Goal: Navigation & Orientation: Find specific page/section

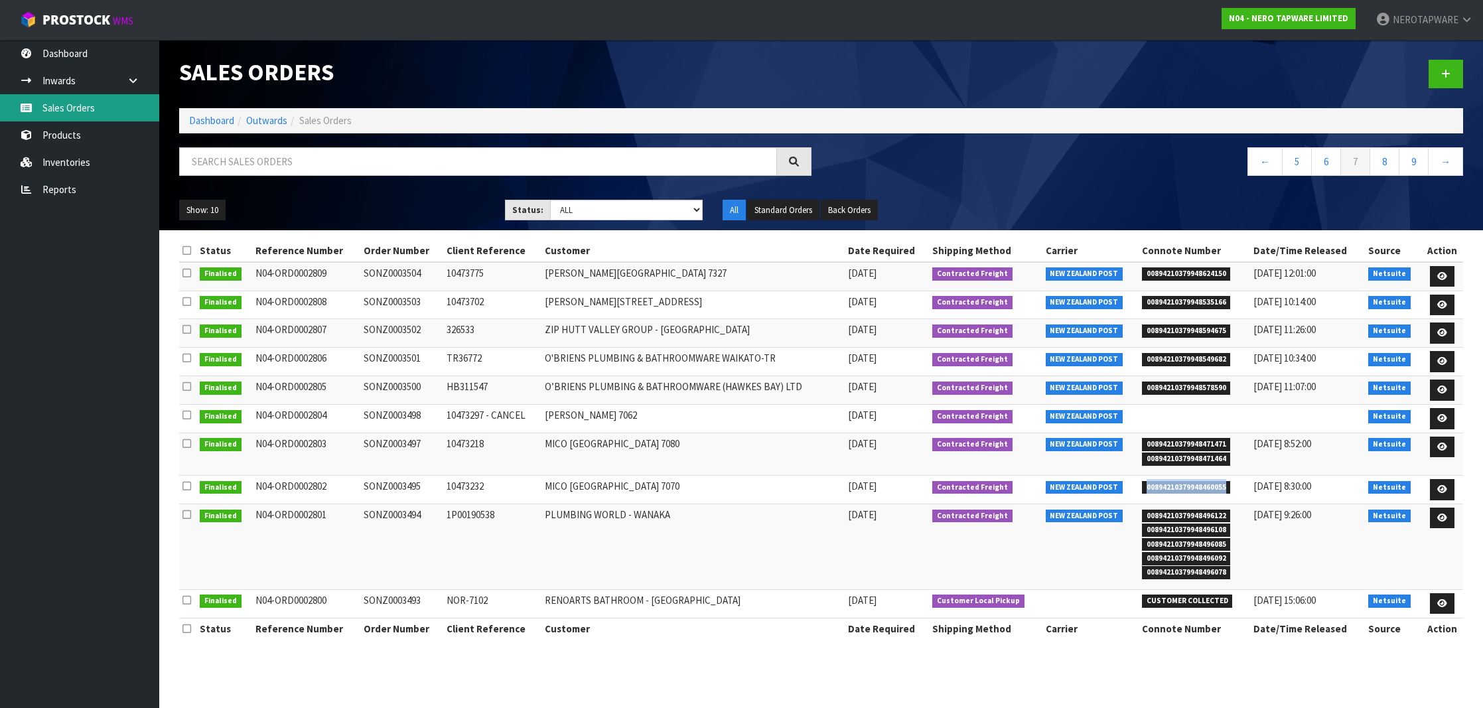
click at [74, 97] on link "Sales Orders" at bounding box center [79, 107] width 159 height 27
click at [60, 76] on link "Inwards" at bounding box center [79, 80] width 159 height 27
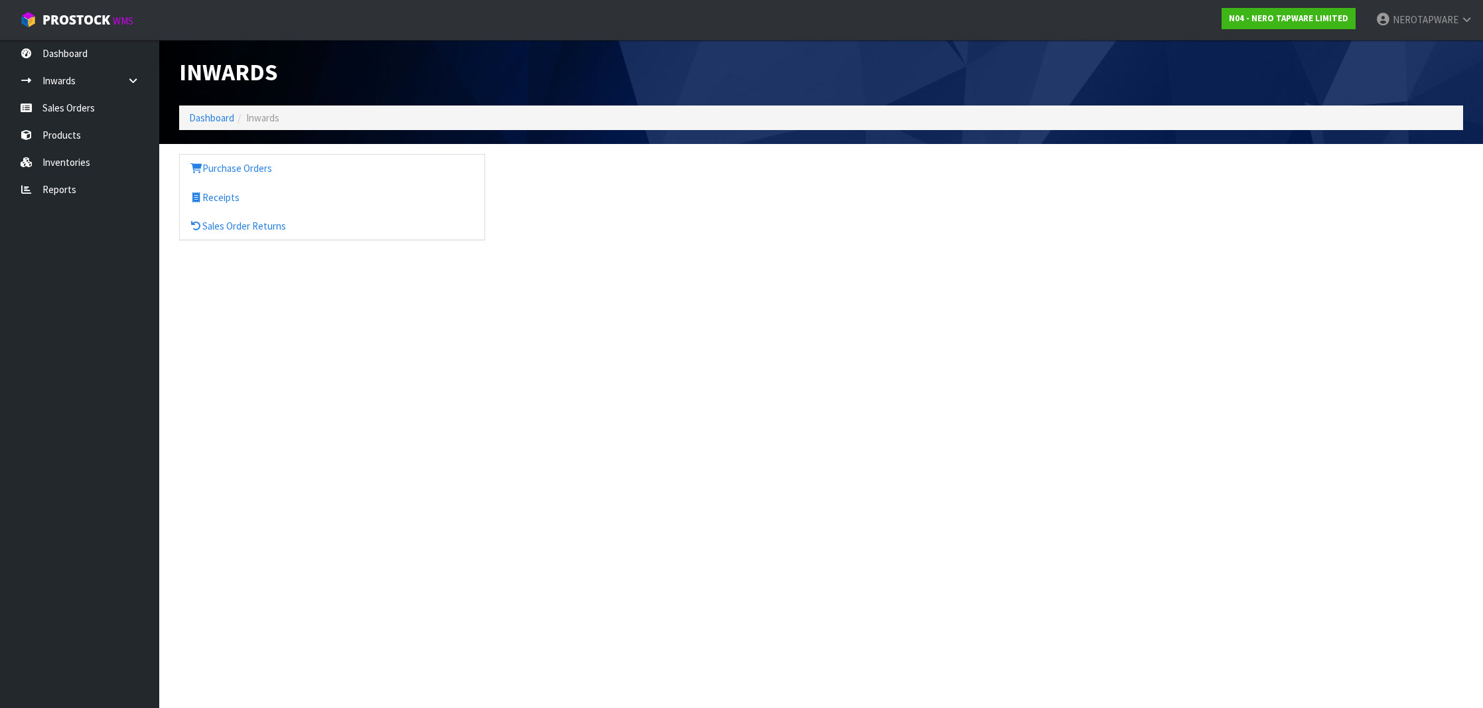
click at [63, 102] on div "Inwards Dashboard Inwards Purchase Orders Receipts Sales Order Returns" at bounding box center [741, 132] width 1483 height 264
click at [63, 112] on link "Sales Orders" at bounding box center [79, 107] width 159 height 27
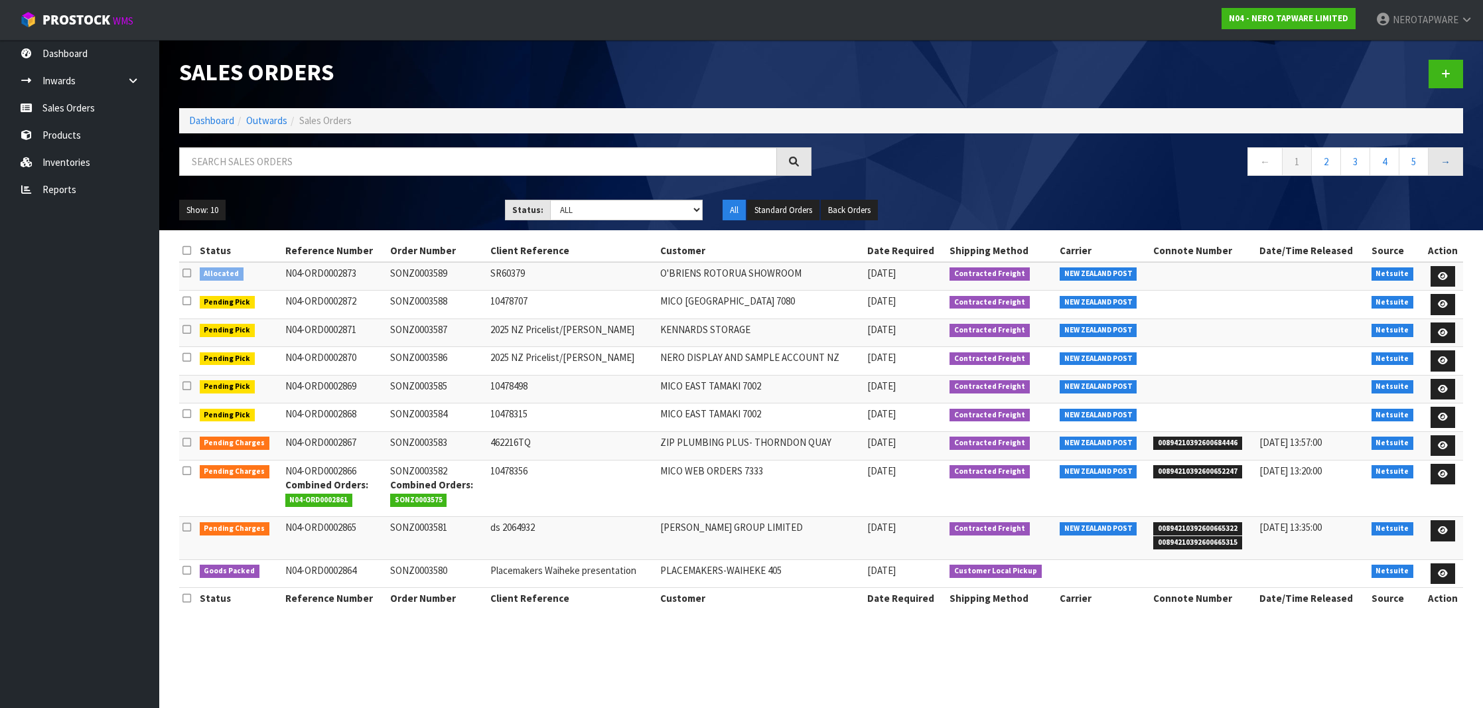
click at [1443, 161] on link "→" at bounding box center [1445, 161] width 35 height 29
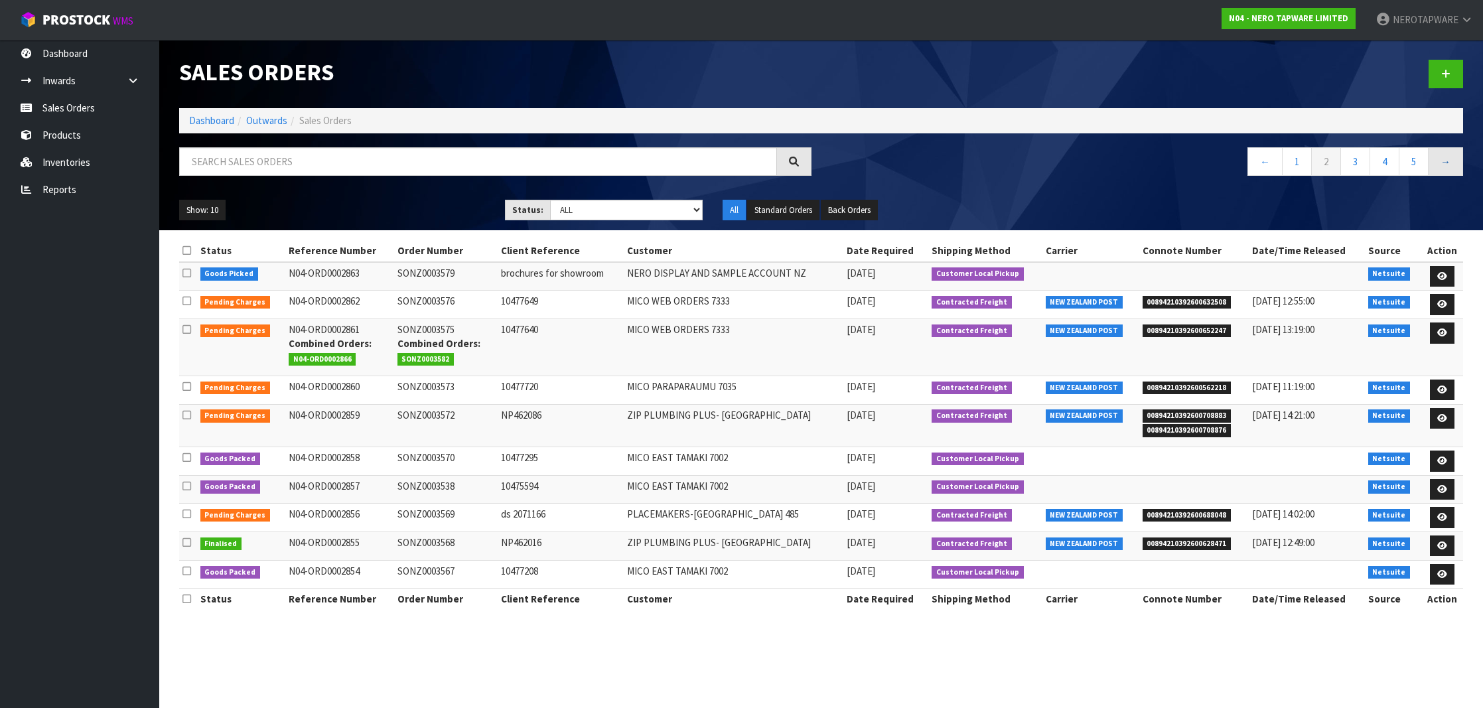
scroll to position [-9, 0]
click at [1444, 165] on link "→" at bounding box center [1445, 161] width 35 height 29
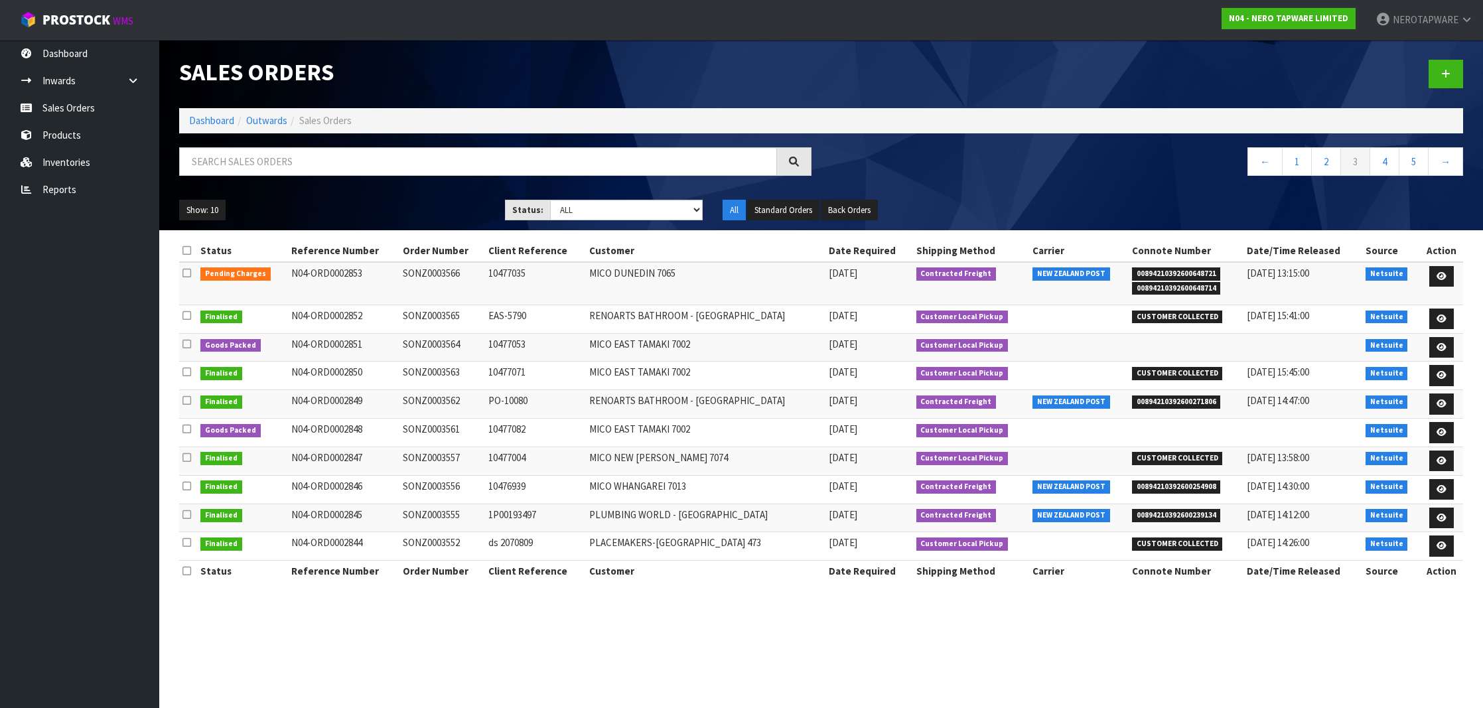
scroll to position [0, 0]
click at [1446, 160] on link "→" at bounding box center [1445, 161] width 35 height 29
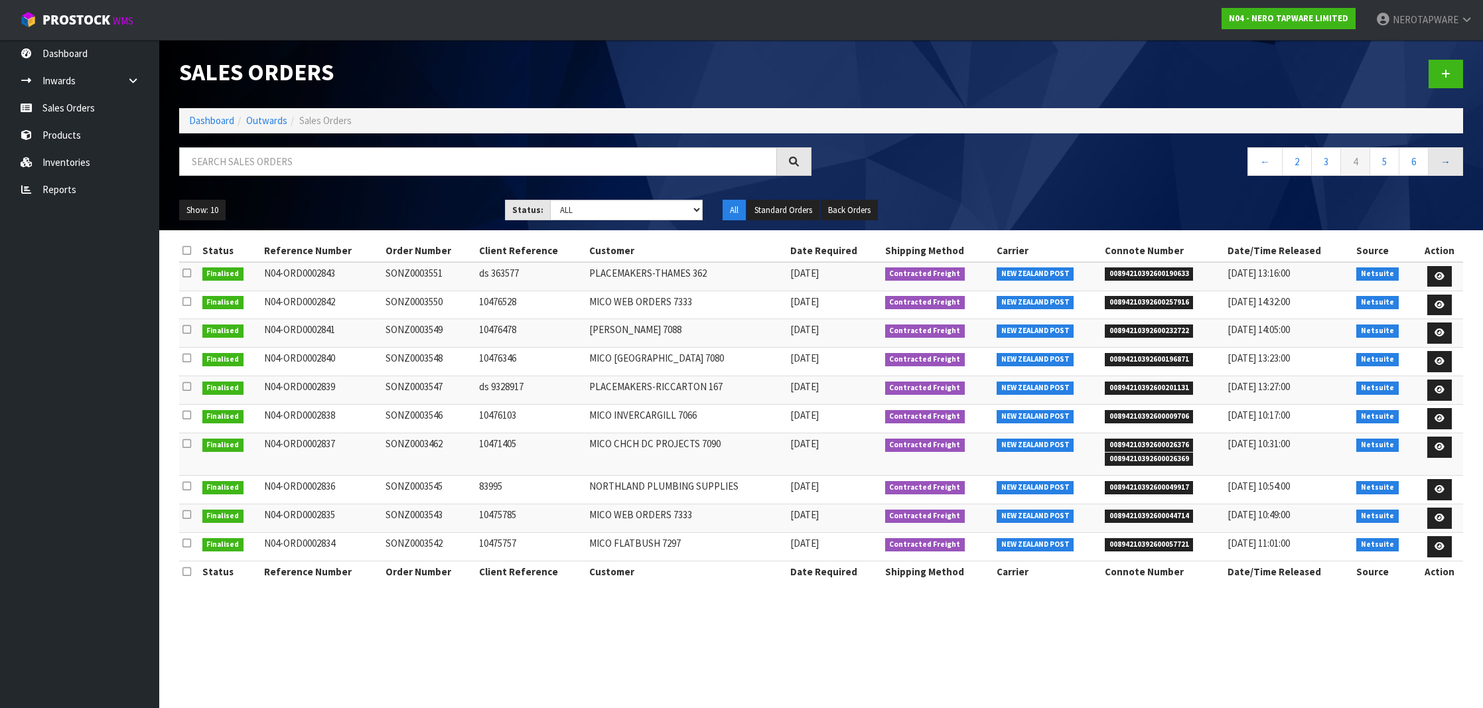
click at [1442, 167] on link "→" at bounding box center [1445, 161] width 35 height 29
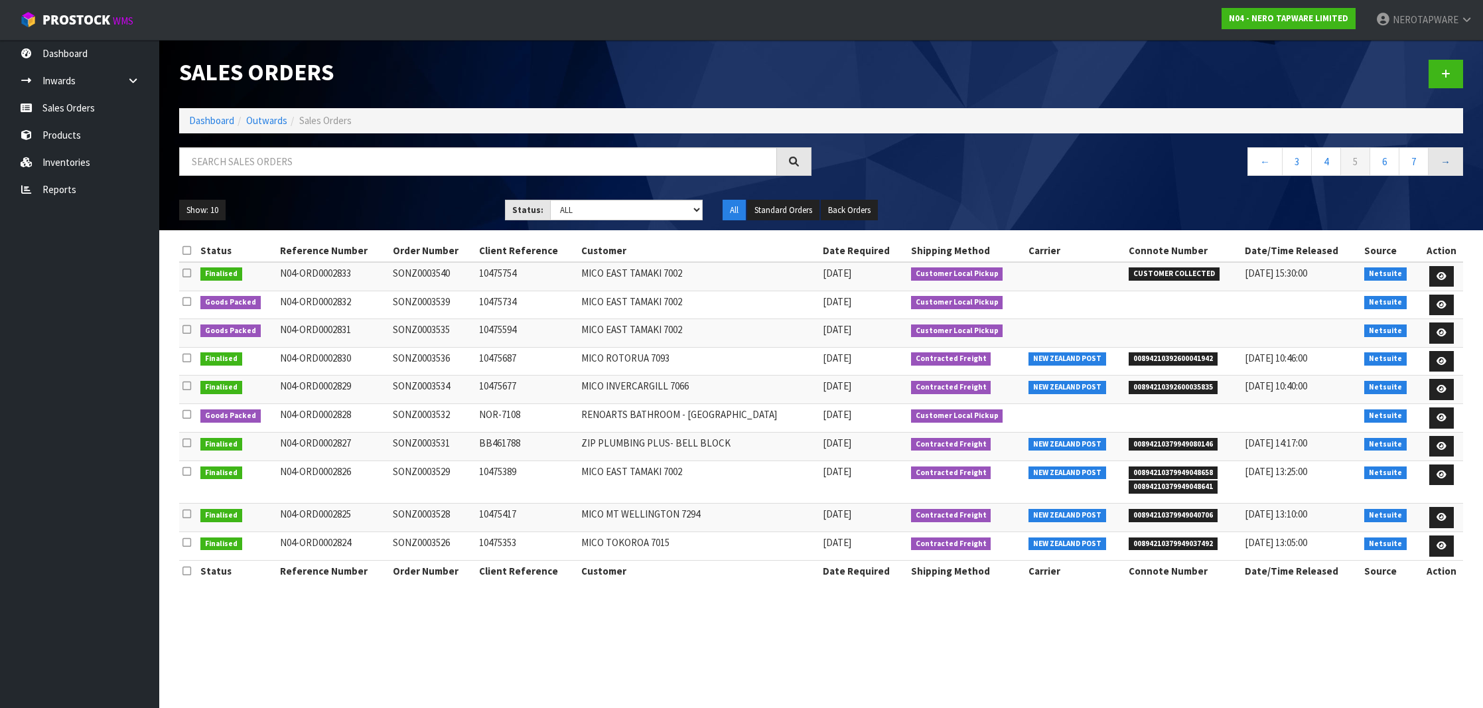
click at [1440, 158] on link "→" at bounding box center [1445, 161] width 35 height 29
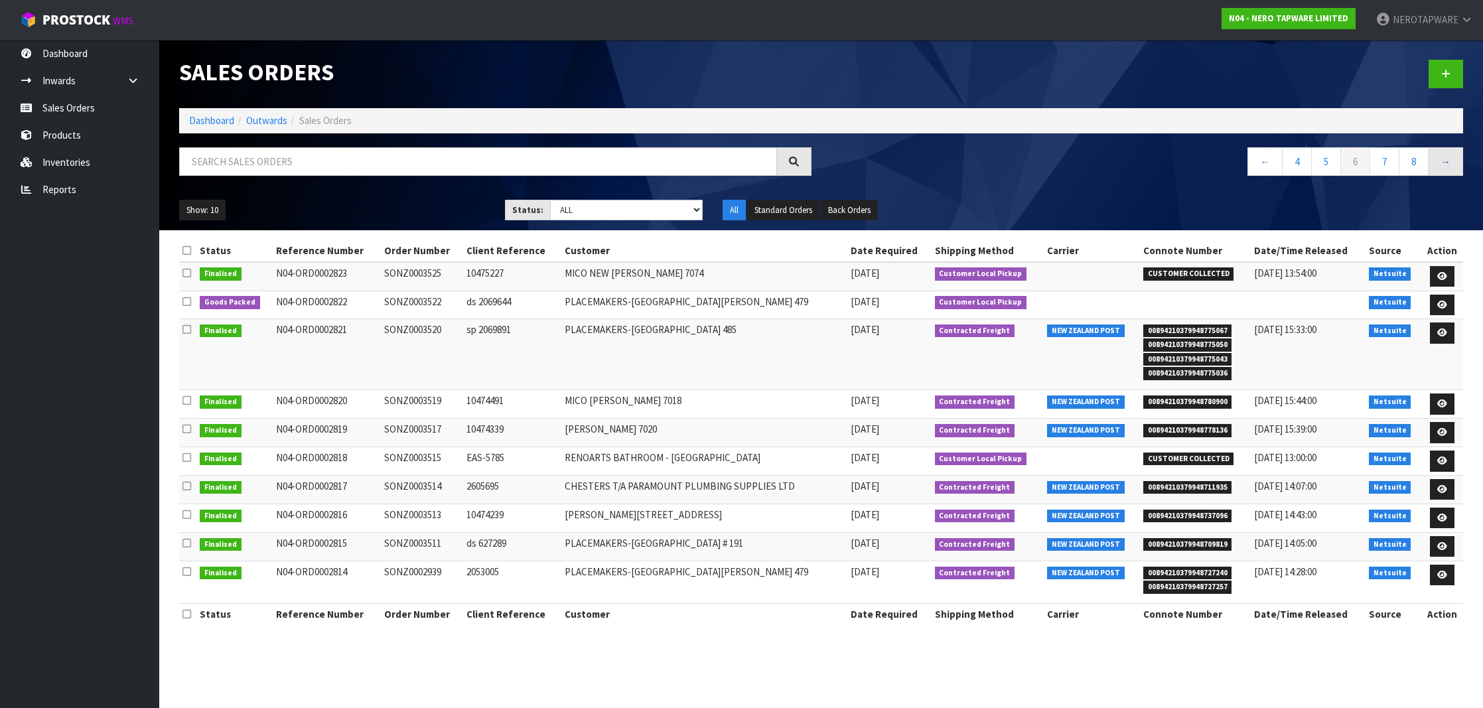
click at [1442, 163] on link "→" at bounding box center [1445, 161] width 35 height 29
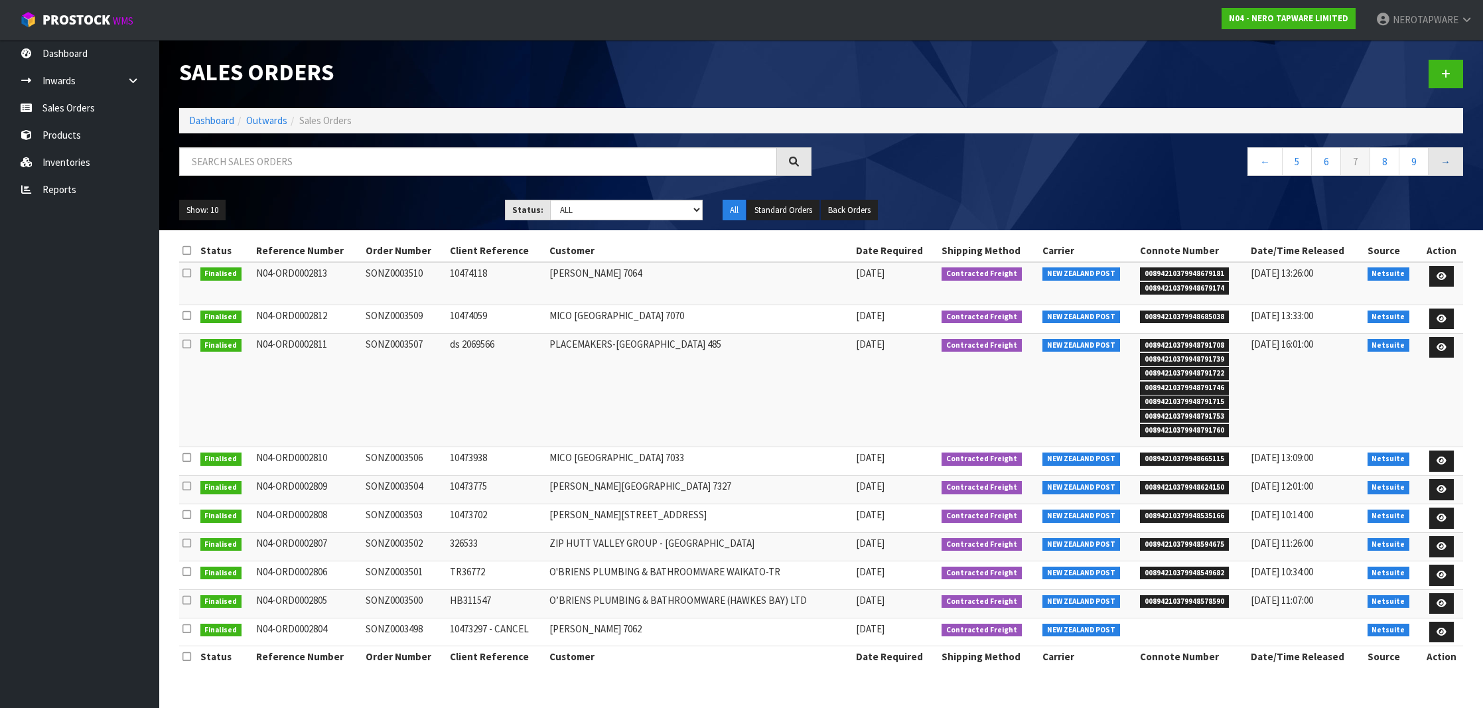
click at [1441, 164] on link "→" at bounding box center [1445, 161] width 35 height 29
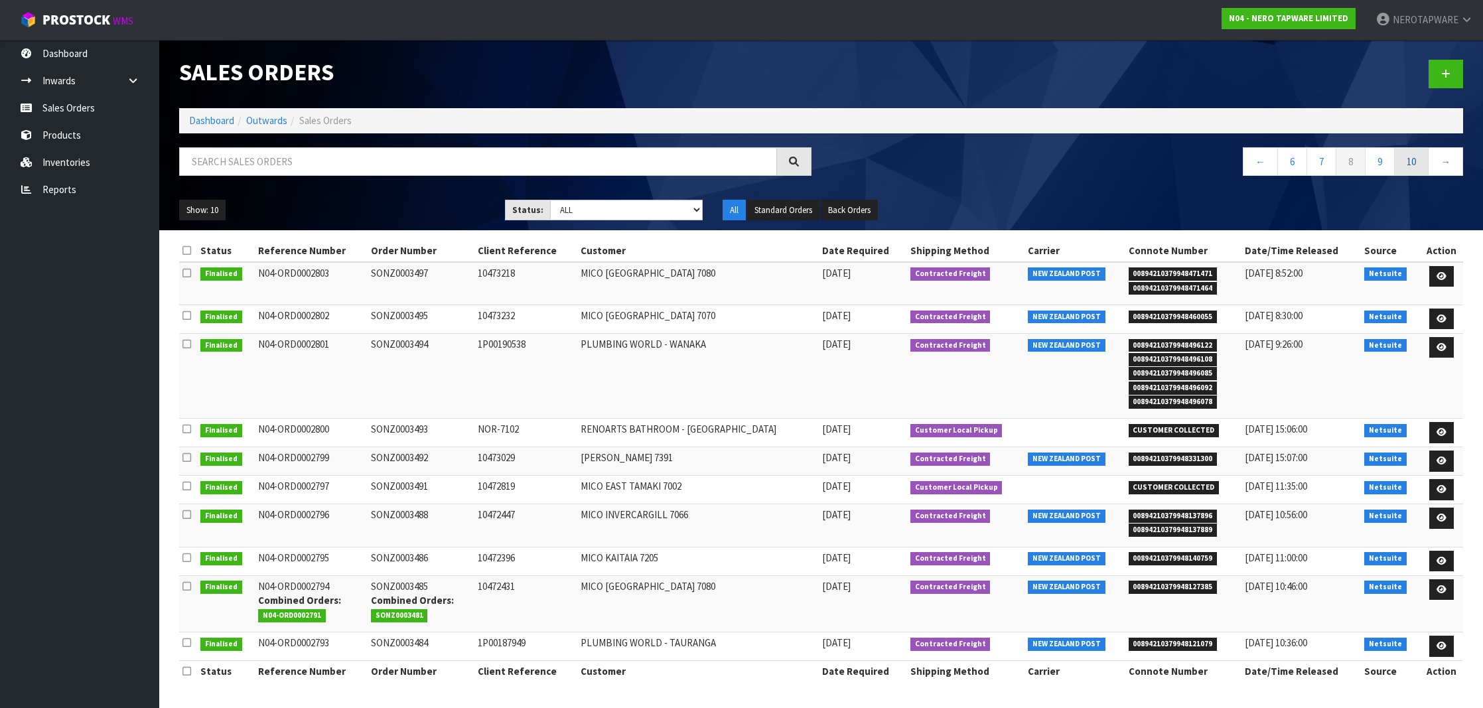
click at [1418, 164] on link "10" at bounding box center [1411, 161] width 35 height 29
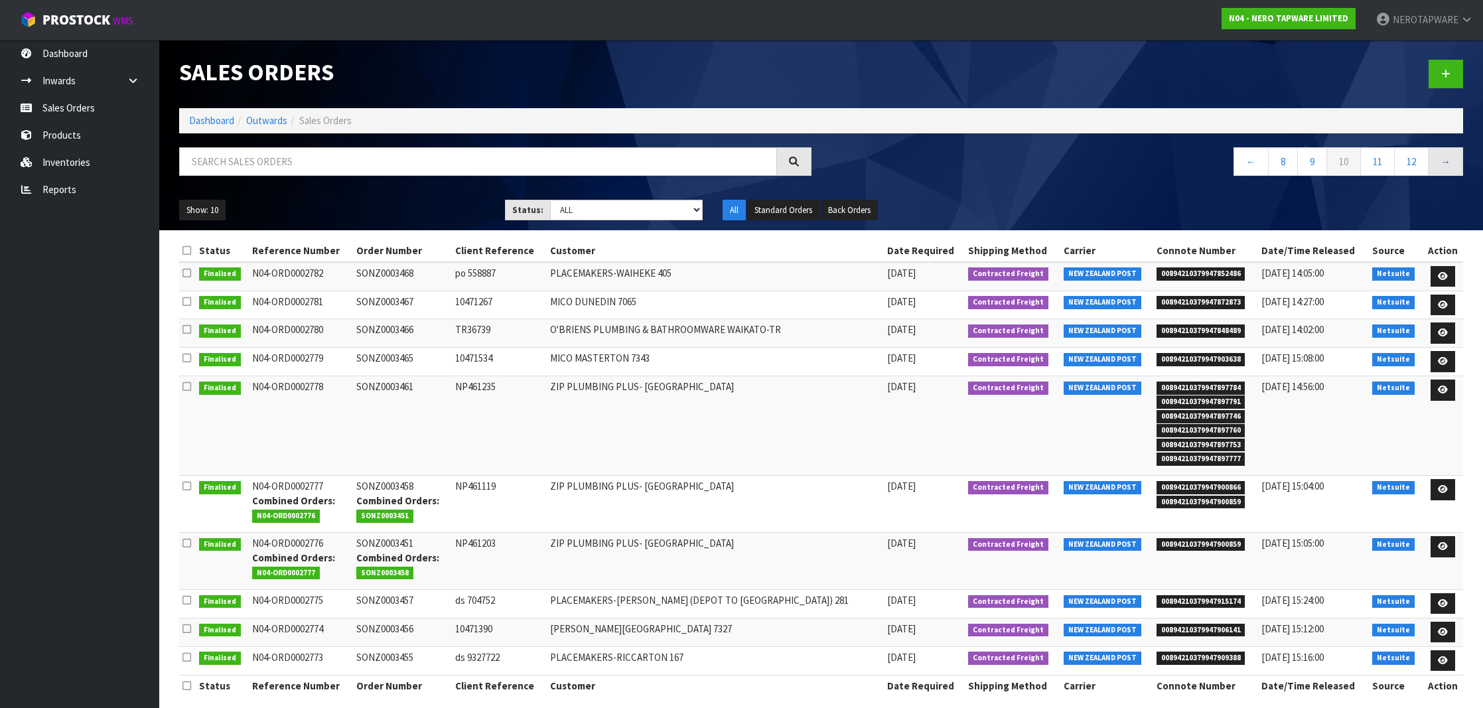
click at [1456, 159] on link "→" at bounding box center [1445, 161] width 35 height 29
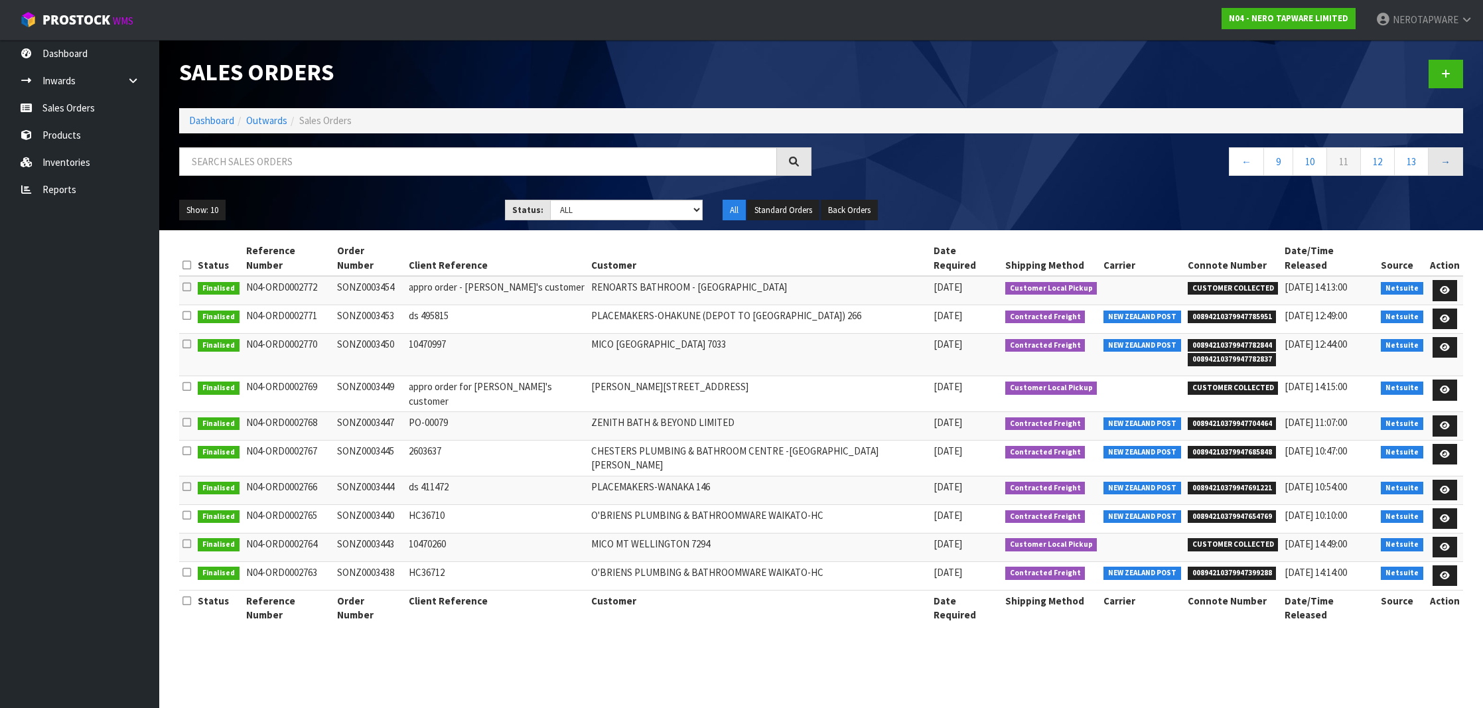
click at [1456, 159] on link "→" at bounding box center [1445, 161] width 35 height 29
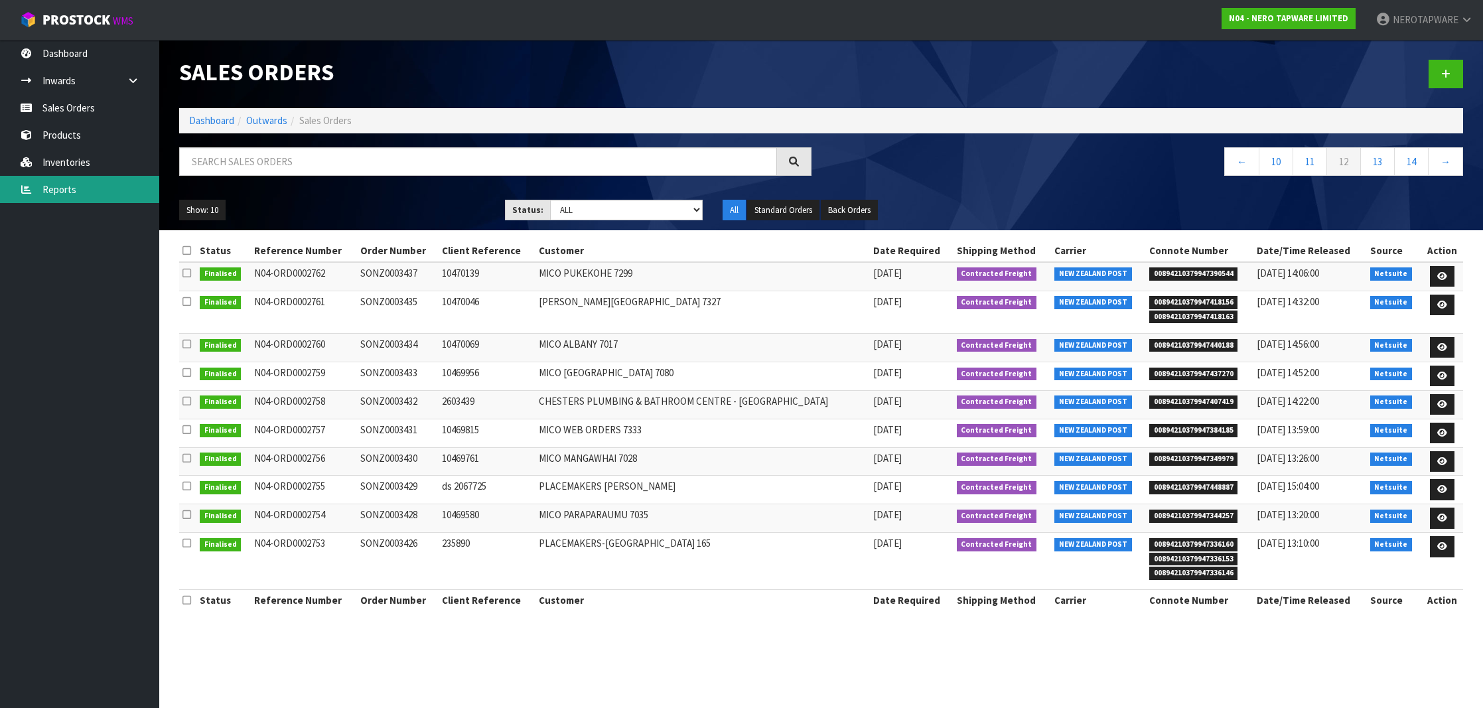
click at [96, 191] on link "Reports" at bounding box center [79, 189] width 159 height 27
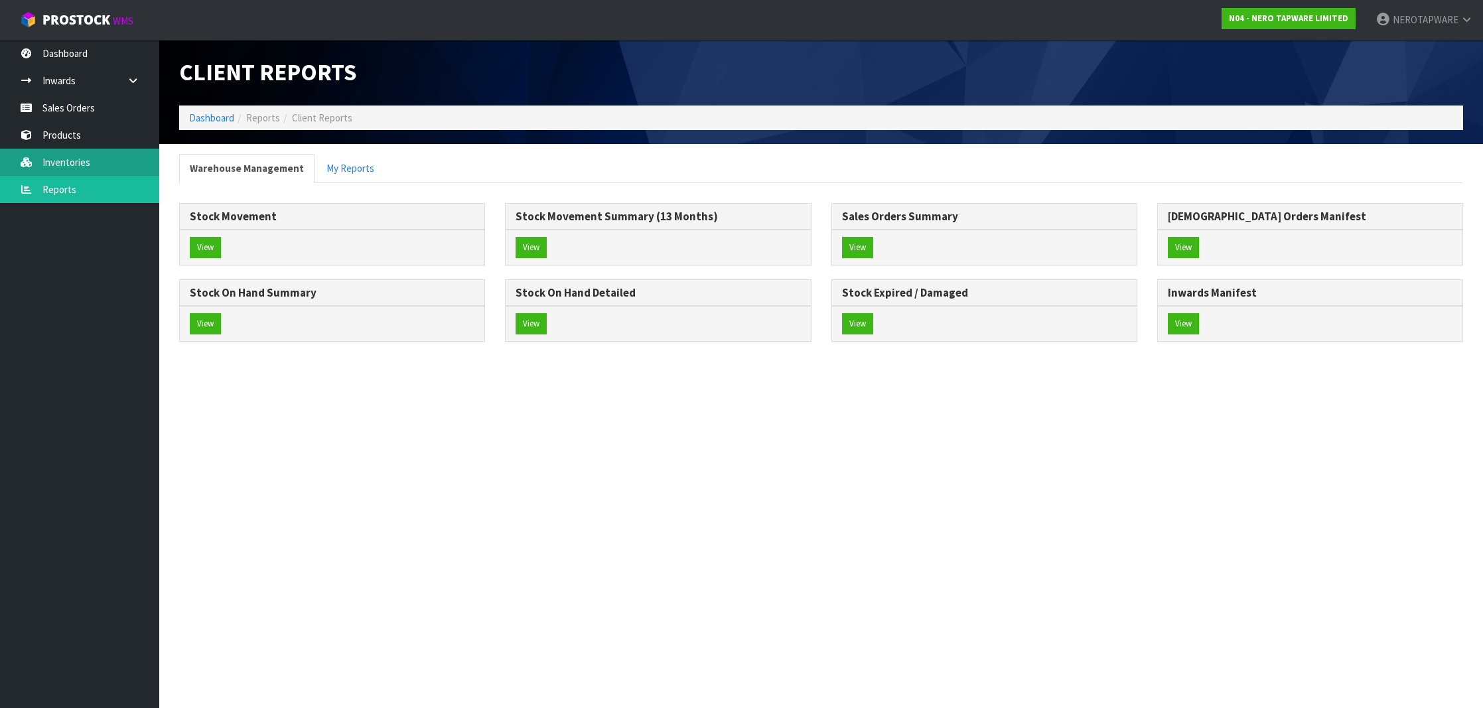
click at [84, 165] on body "Toggle navigation ProStock WMS N04 - NERO TAPWARE LIMITED NEROTAPWARE Logout Da…" at bounding box center [741, 354] width 1483 height 708
click at [88, 131] on link "Products" at bounding box center [79, 134] width 159 height 27
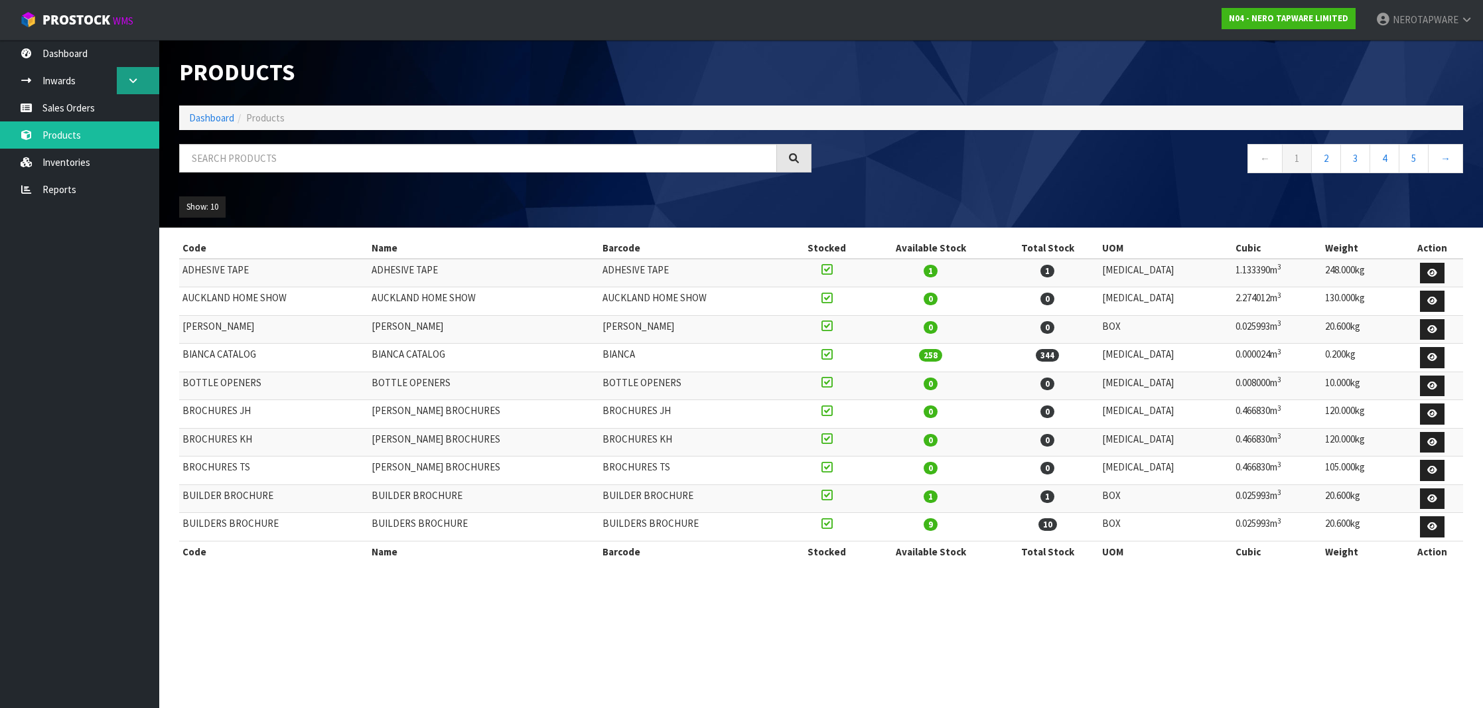
click at [135, 86] on link at bounding box center [138, 80] width 42 height 27
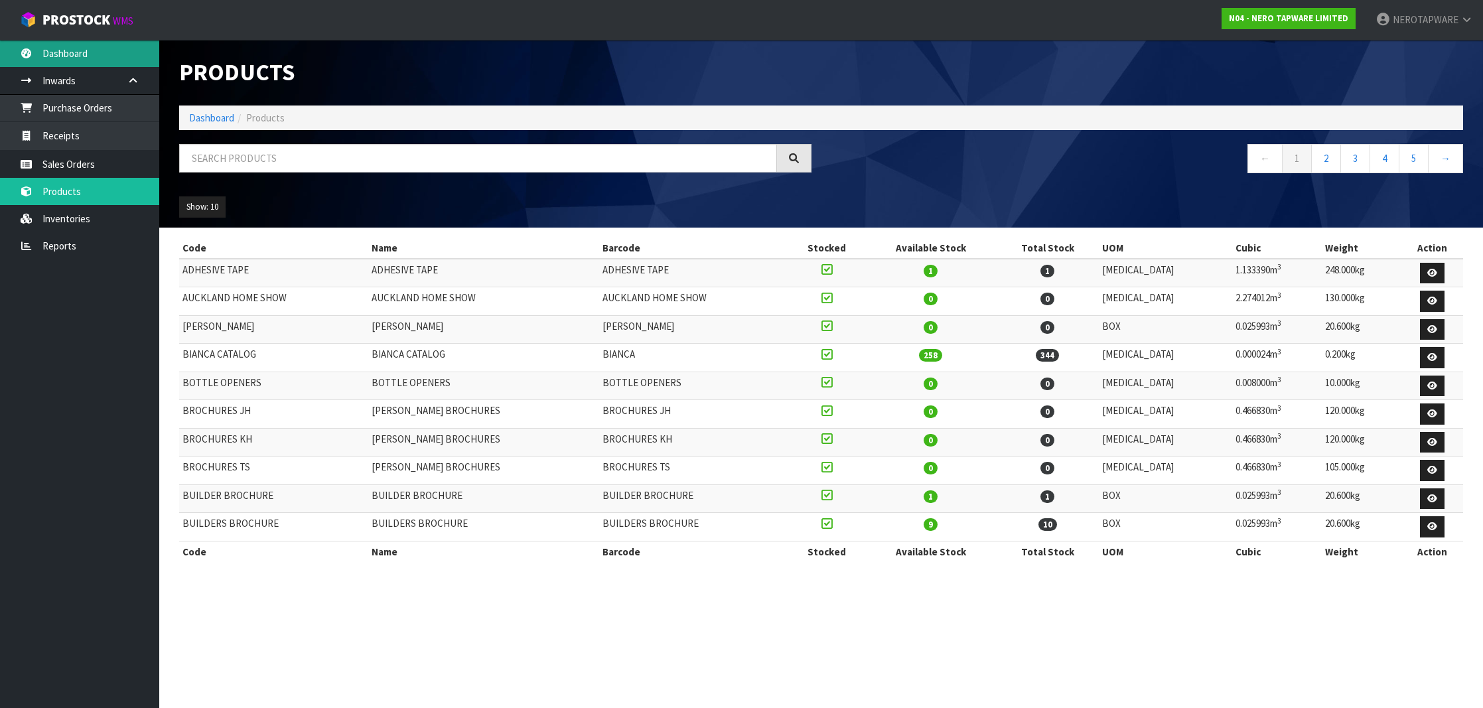
click at [84, 42] on link "Dashboard" at bounding box center [79, 53] width 159 height 27
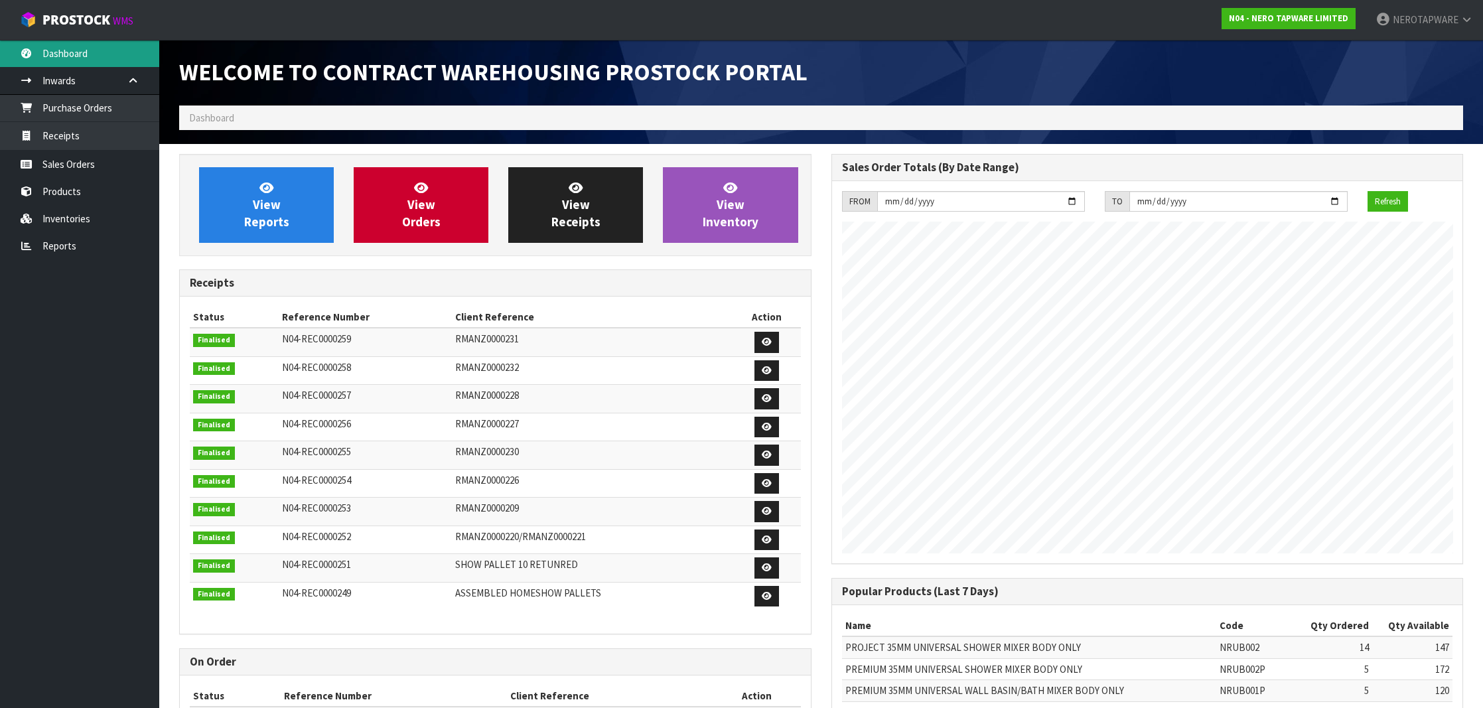
scroll to position [732, 652]
click at [984, 205] on input "[DATE]" at bounding box center [981, 201] width 208 height 21
type input "[DATE]"
click at [1203, 201] on input "[DATE]" at bounding box center [1239, 201] width 218 height 21
click at [1370, 202] on button "Refresh" at bounding box center [1388, 201] width 40 height 21
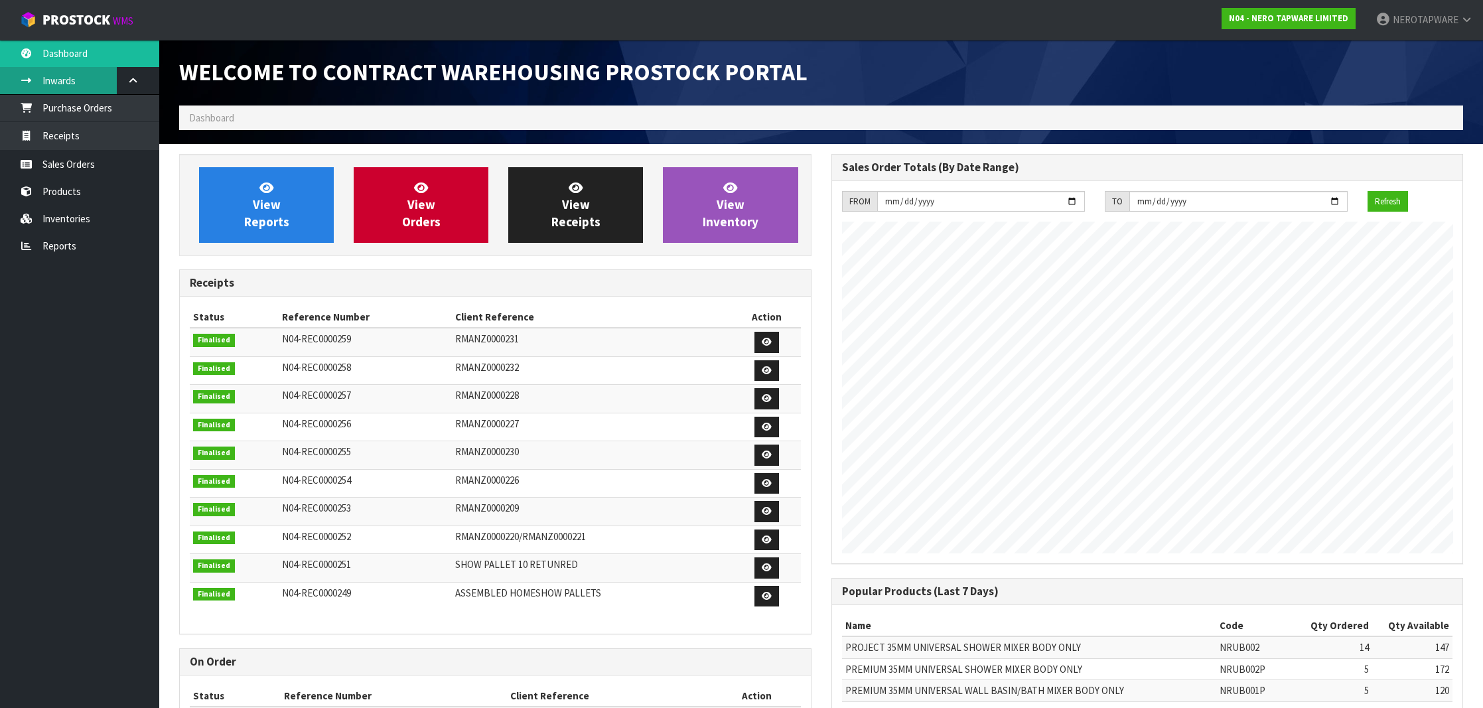
click at [60, 84] on link "Inwards" at bounding box center [79, 80] width 159 height 27
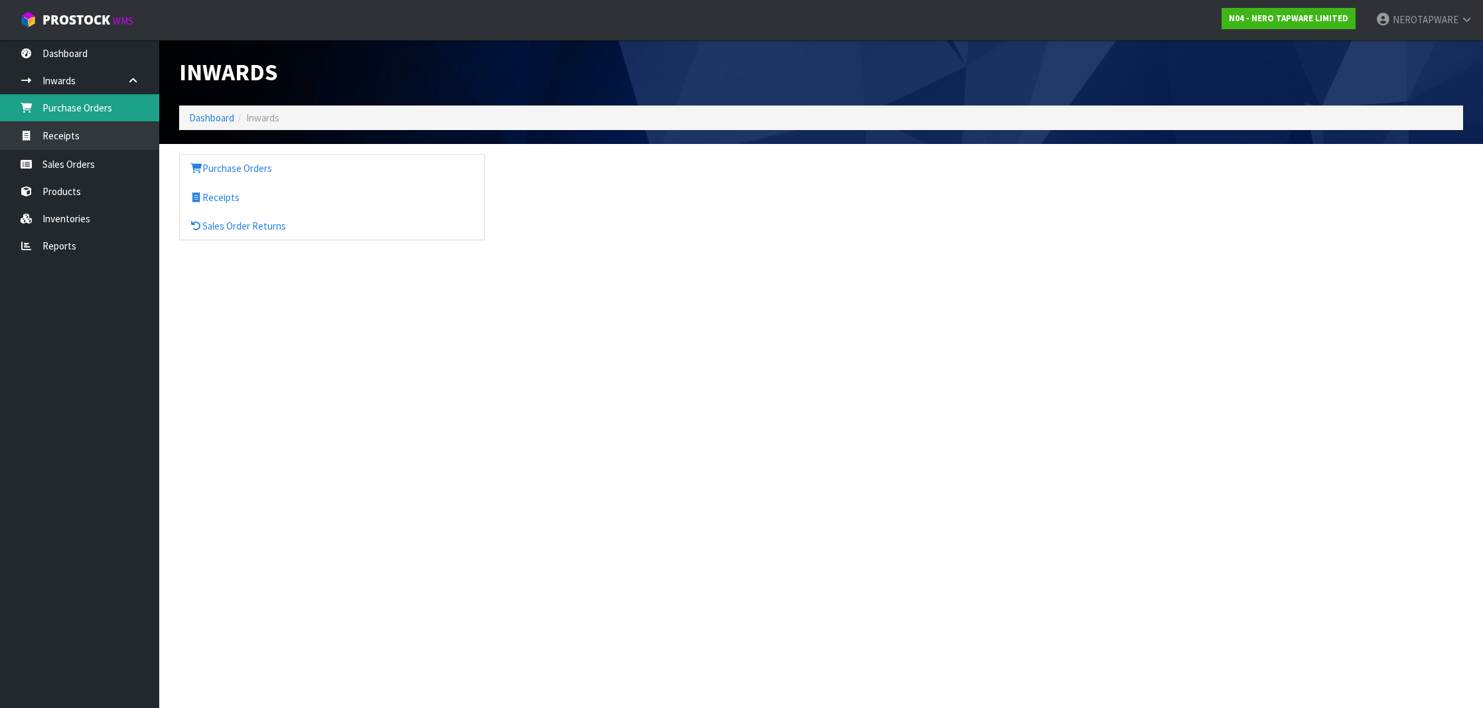
click at [86, 106] on link "Purchase Orders" at bounding box center [79, 107] width 159 height 27
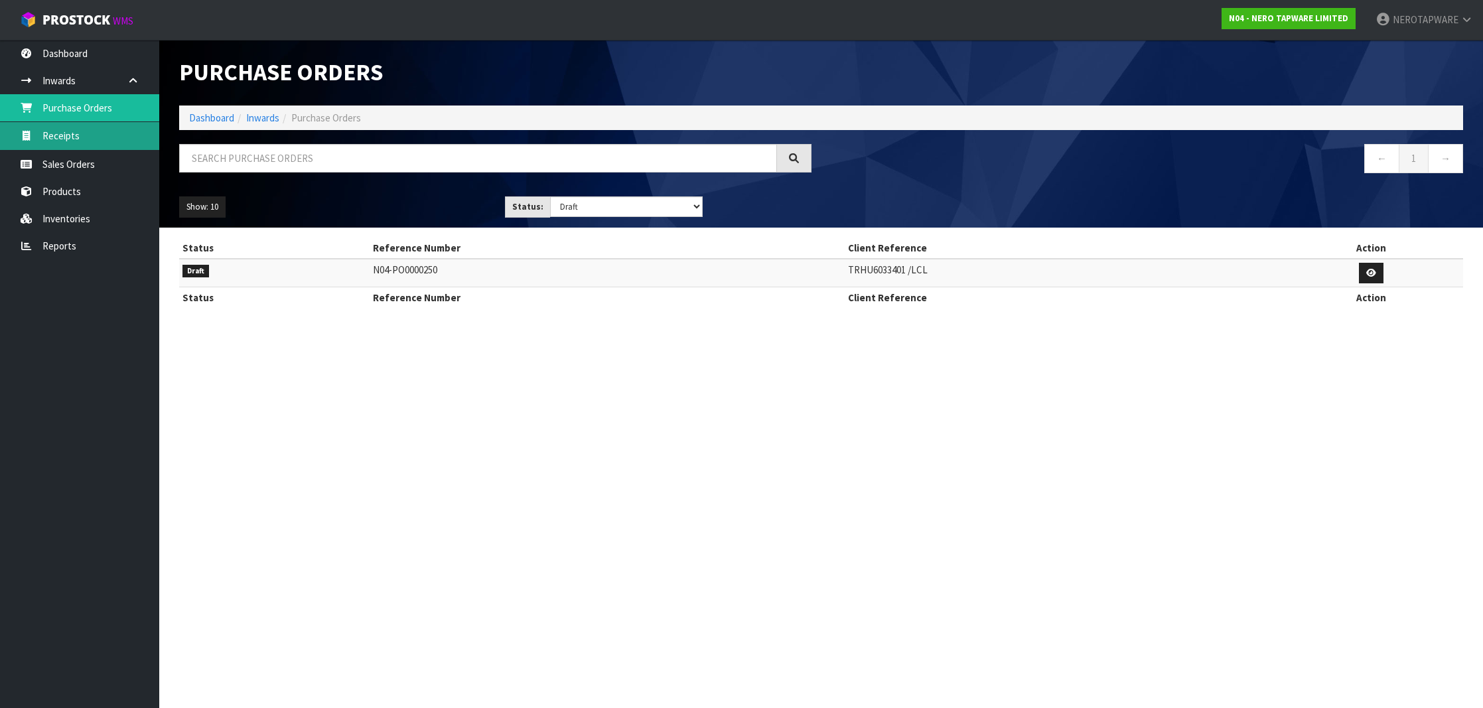
click at [94, 128] on link "Receipts" at bounding box center [79, 135] width 159 height 27
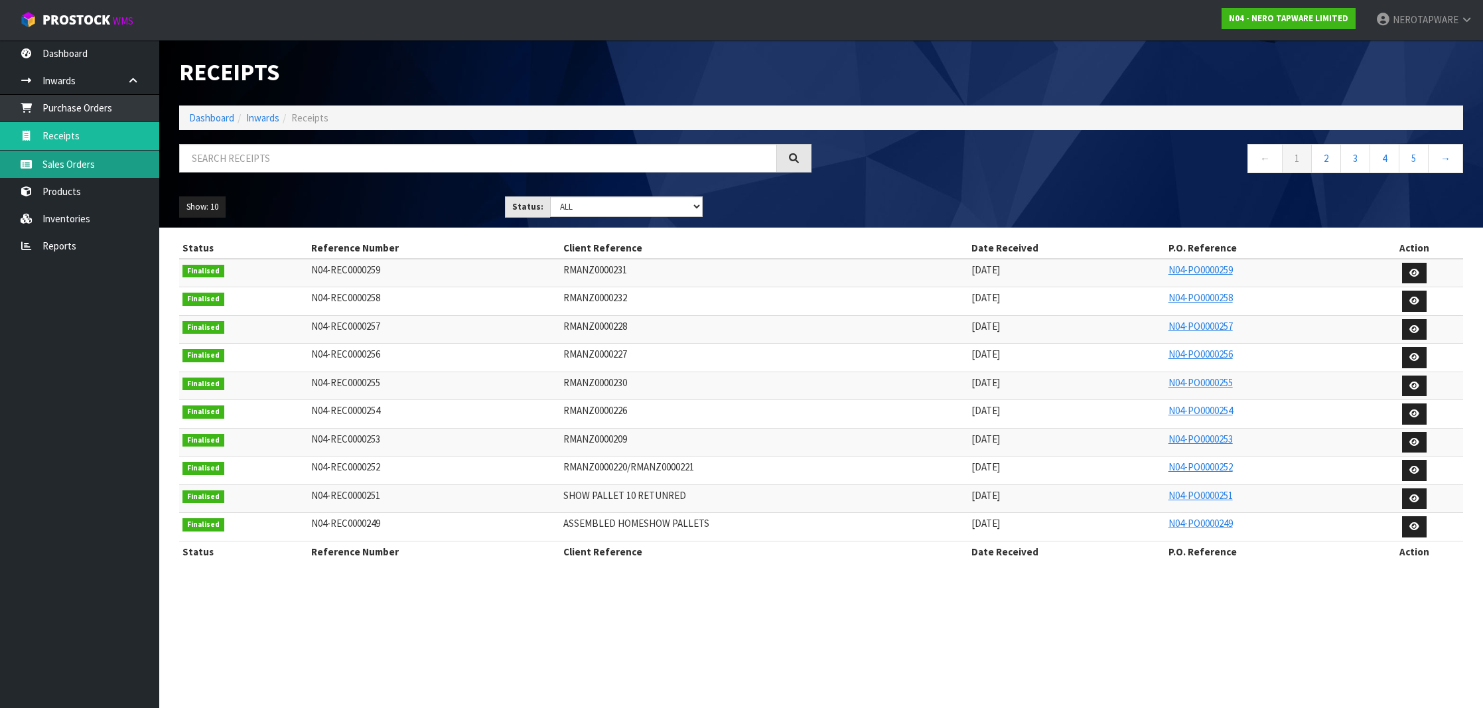
click at [84, 158] on link "Sales Orders" at bounding box center [79, 164] width 159 height 27
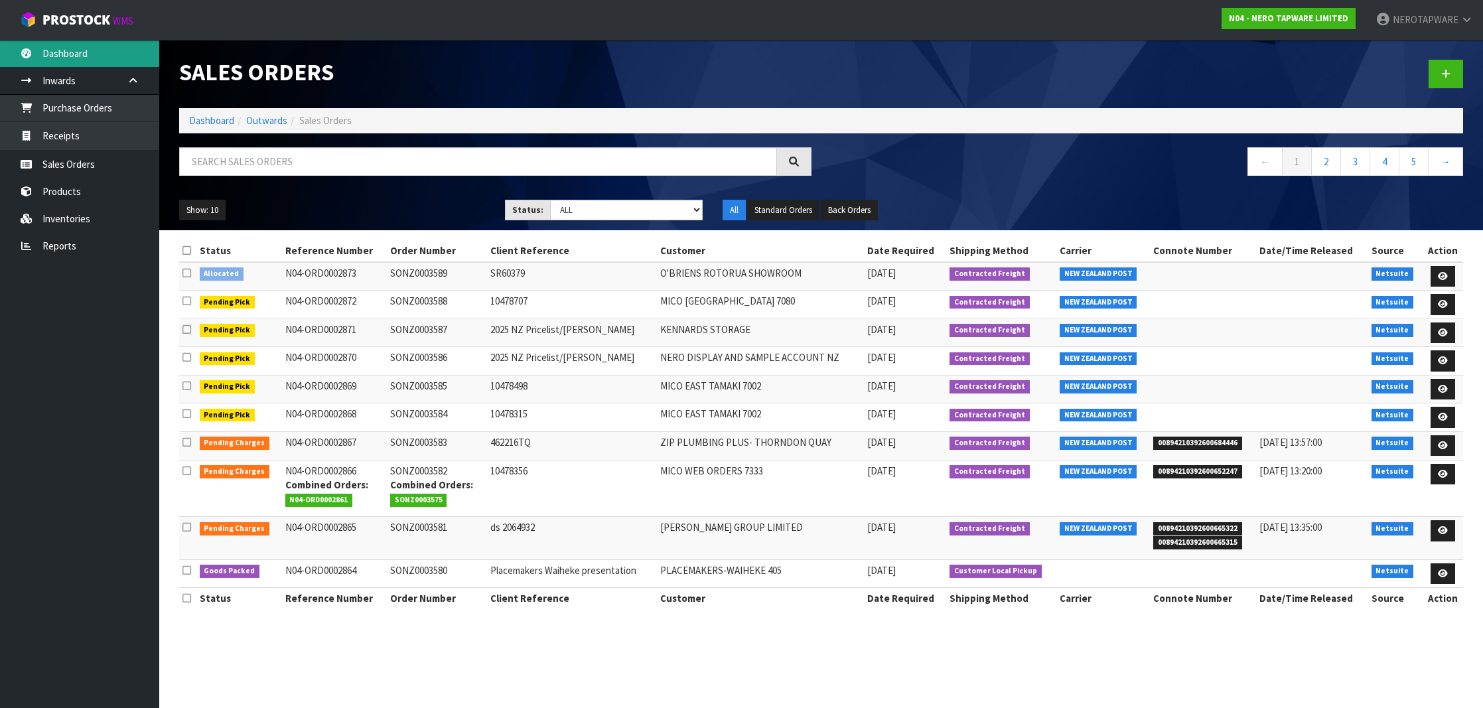
click at [70, 59] on link "Dashboard" at bounding box center [79, 53] width 159 height 27
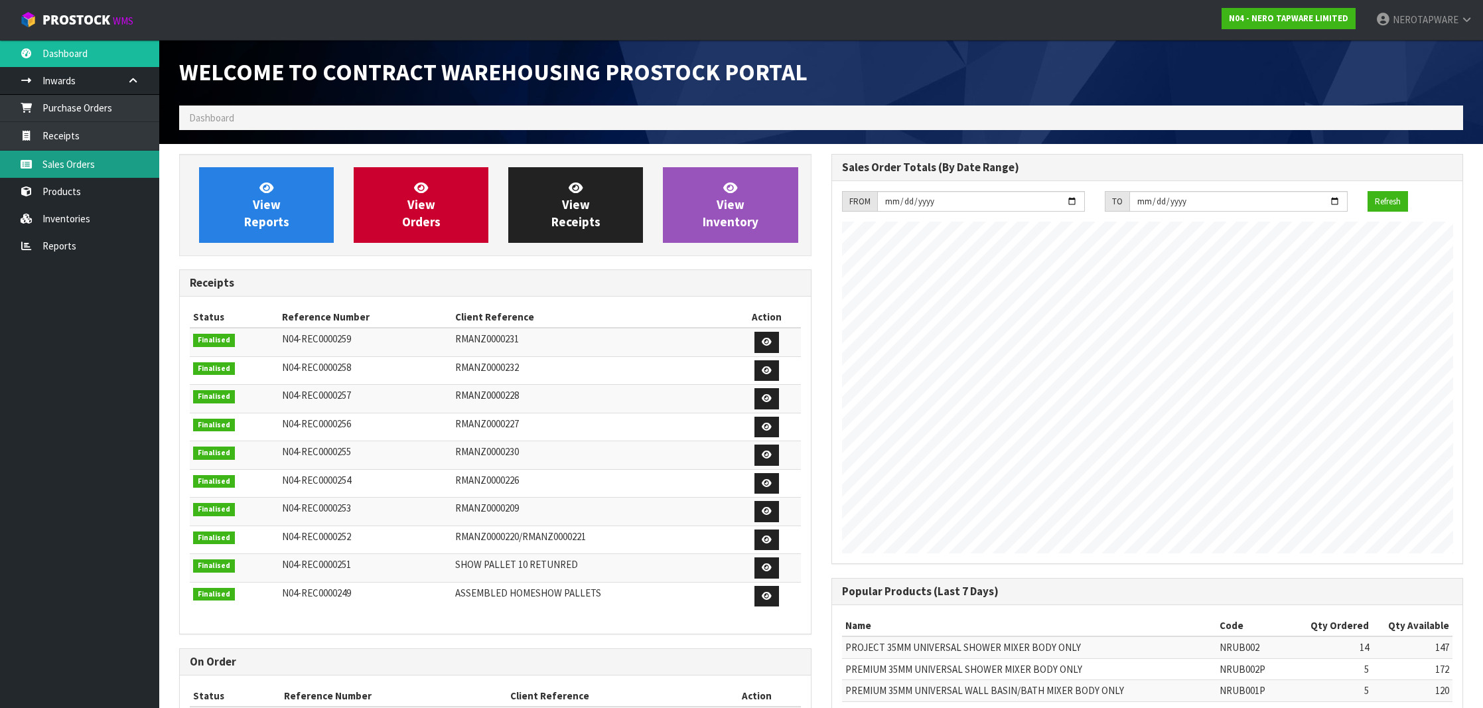
click at [82, 163] on link "Sales Orders" at bounding box center [79, 164] width 159 height 27
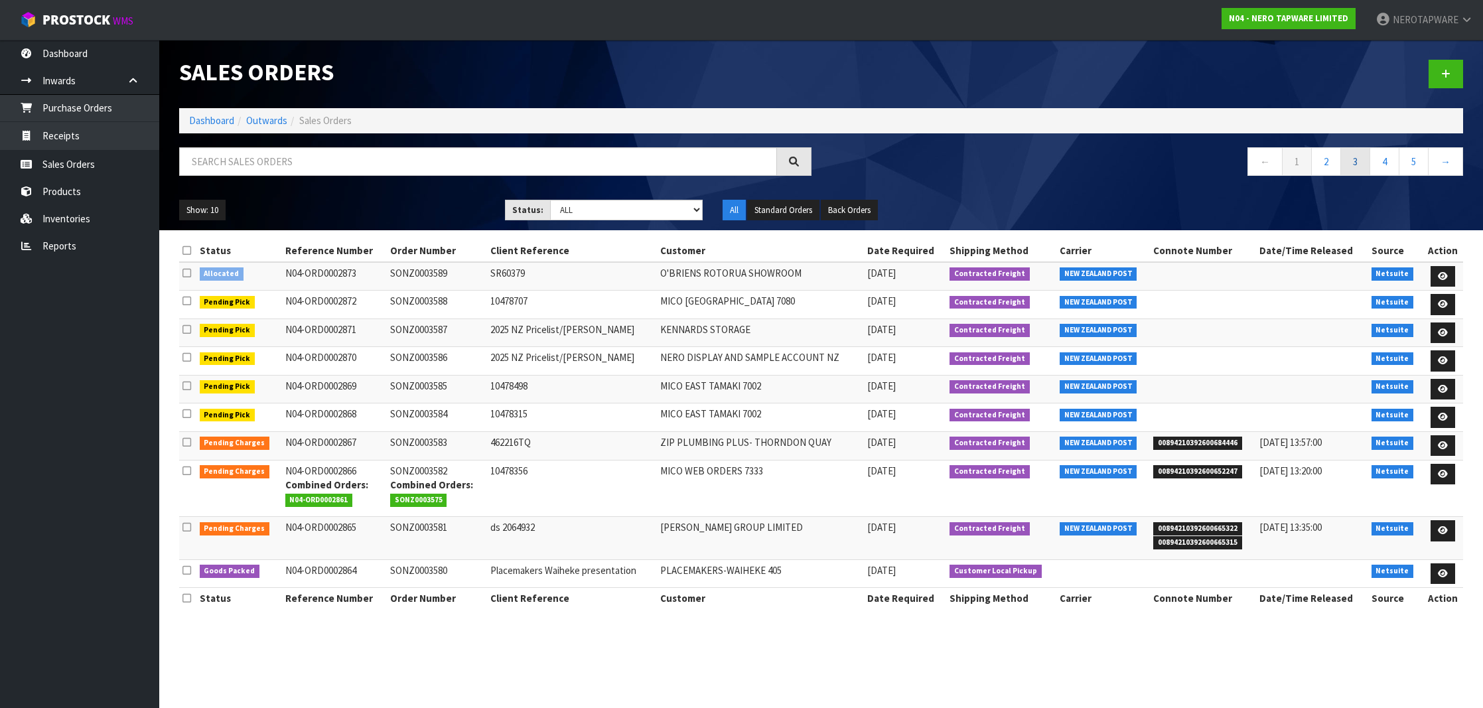
click at [1359, 161] on link "3" at bounding box center [1356, 161] width 30 height 29
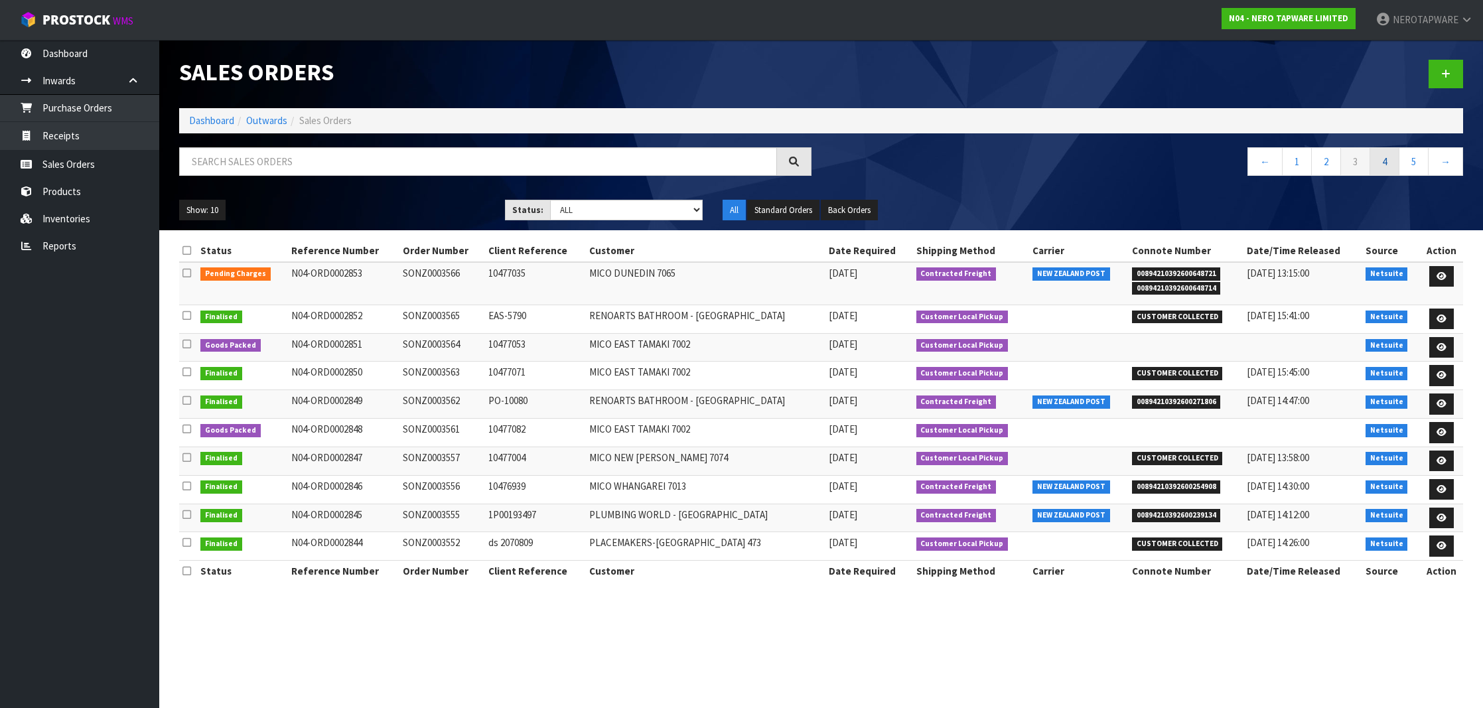
click at [1382, 165] on link "4" at bounding box center [1385, 161] width 30 height 29
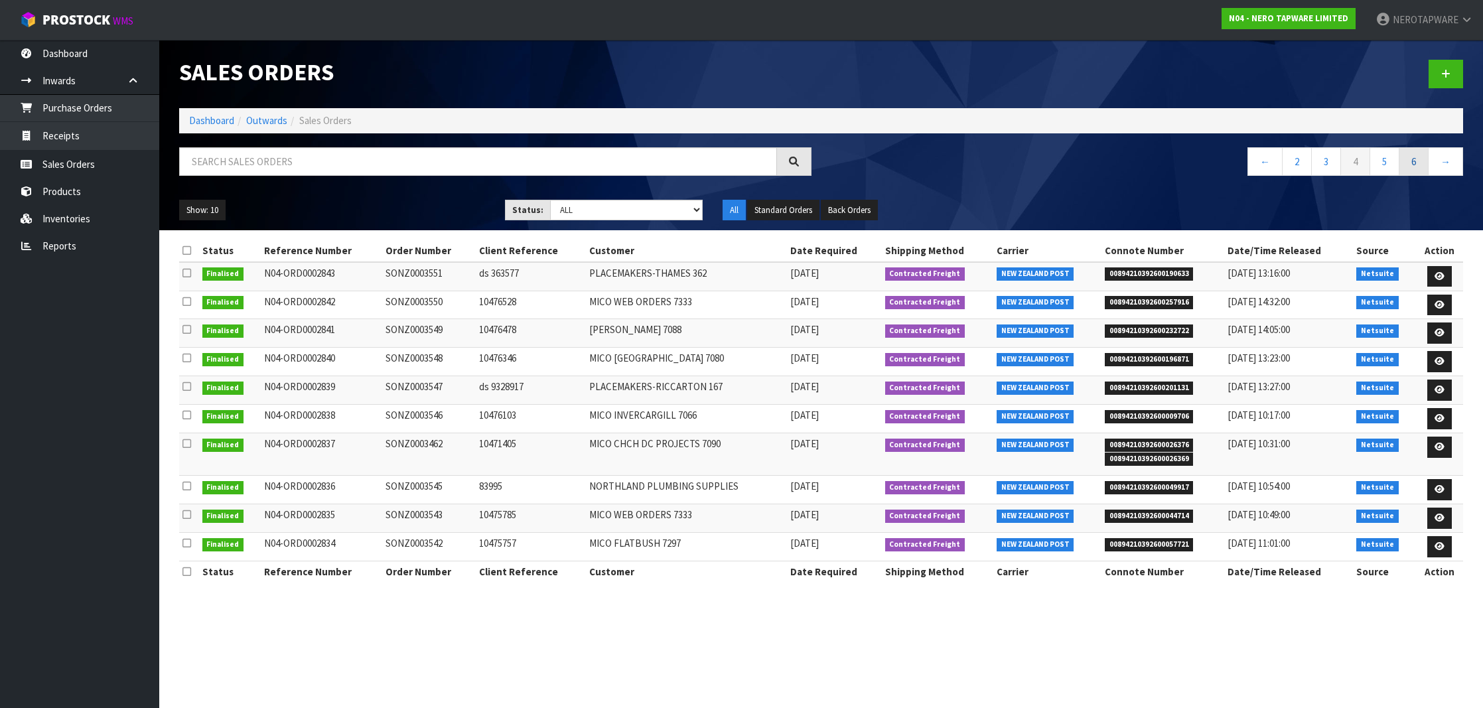
click at [1403, 165] on link "6" at bounding box center [1414, 161] width 30 height 29
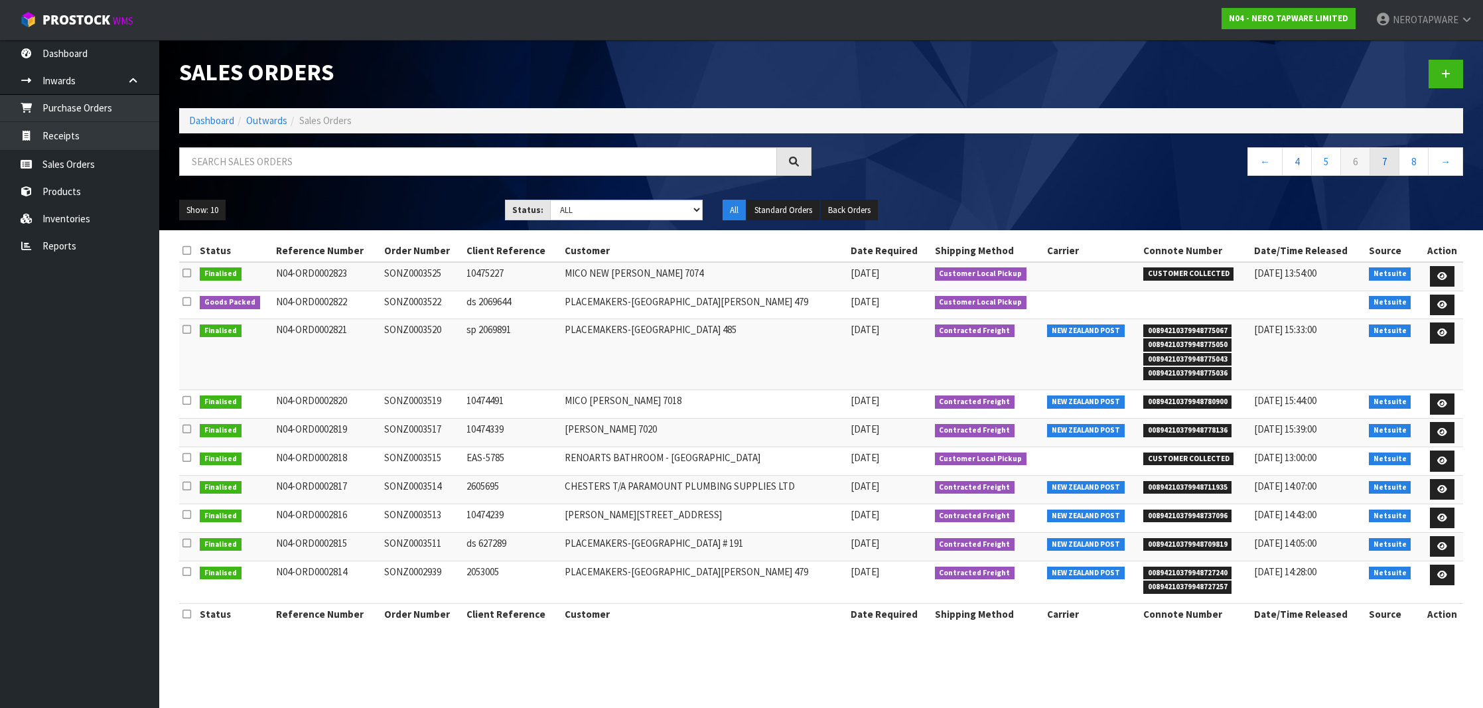
click at [1383, 165] on link "7" at bounding box center [1385, 161] width 30 height 29
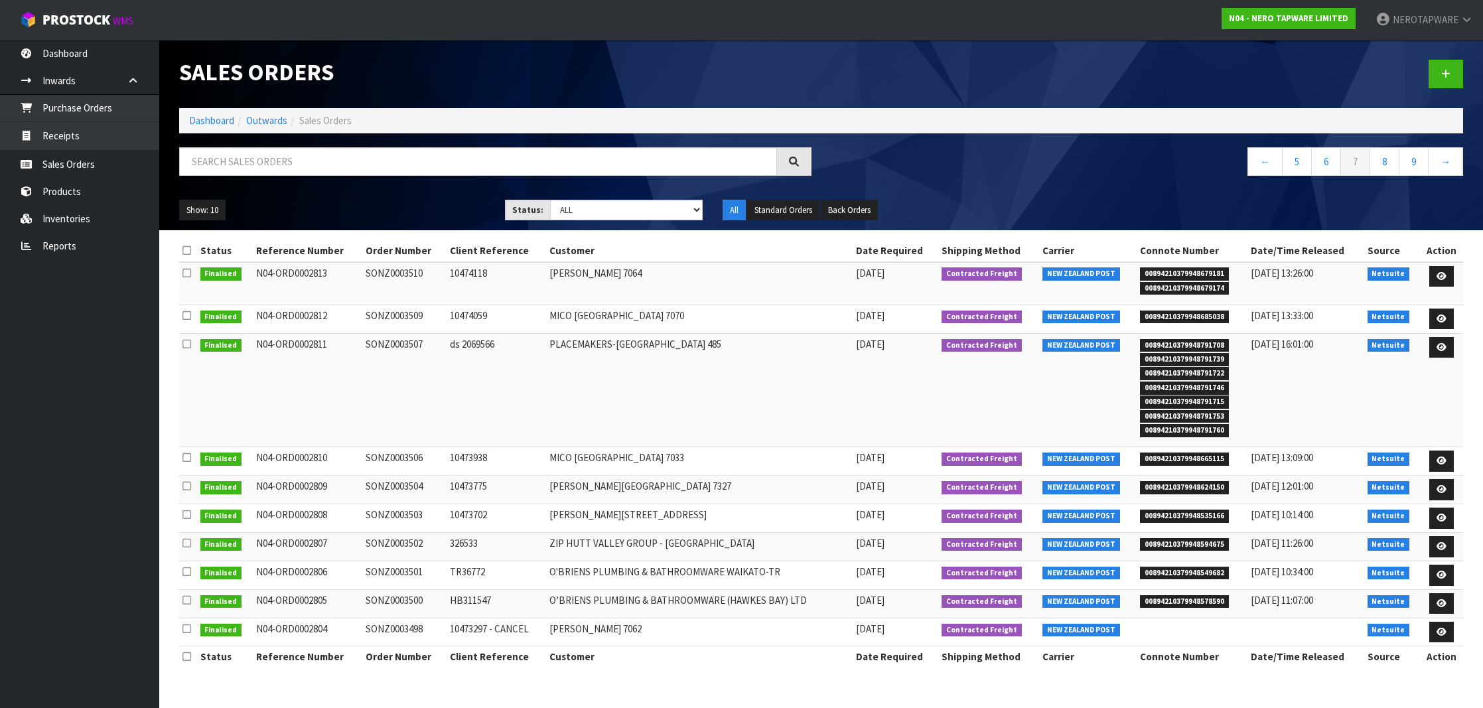
click at [59, 0] on html "Toggle navigation ProStock WMS N04 - NERO TAPWARE LIMITED NEROTAPWARE Logout Da…" at bounding box center [741, 354] width 1483 height 708
